Goal: Information Seeking & Learning: Learn about a topic

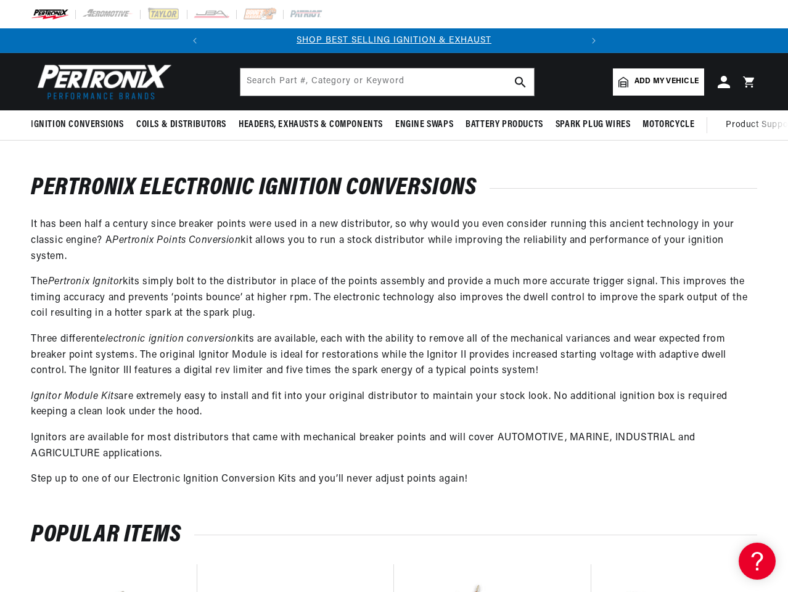
scroll to position [0, 373]
click at [394, 296] on p "The Pertronix Ignitor kits simply bolt to the distributor in place of the point…" at bounding box center [394, 297] width 726 height 47
click at [195, 41] on icon "Translation missing: en.sections.announcements.previous_announcement" at bounding box center [195, 41] width 4 height 6
click at [104, 41] on slideshow-component "SHOP BEST SELLING IGNITION & EXHAUST FREE SHIPPING ON ORDERS OVER $109" at bounding box center [394, 40] width 788 height 25
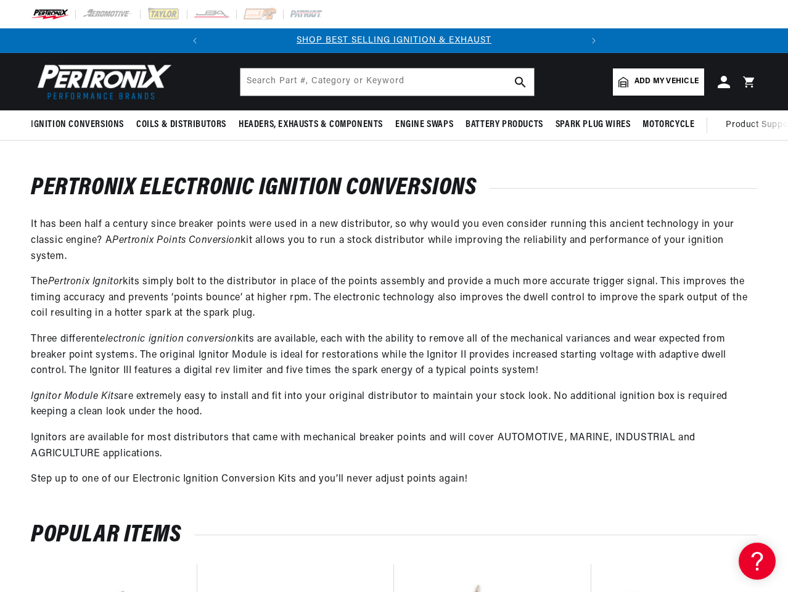
click at [394, 41] on link "SHOP BEST SELLING IGNITION & EXHAUST" at bounding box center [393, 40] width 195 height 9
click at [593, 41] on icon "Translation missing: en.sections.announcements.next_announcement" at bounding box center [594, 41] width 4 height 6
click at [79, 124] on span "Ignition Conversions" at bounding box center [77, 124] width 93 height 13
click at [180, 124] on span "Coils & Distributors" at bounding box center [181, 124] width 90 height 13
